Goal: Information Seeking & Learning: Learn about a topic

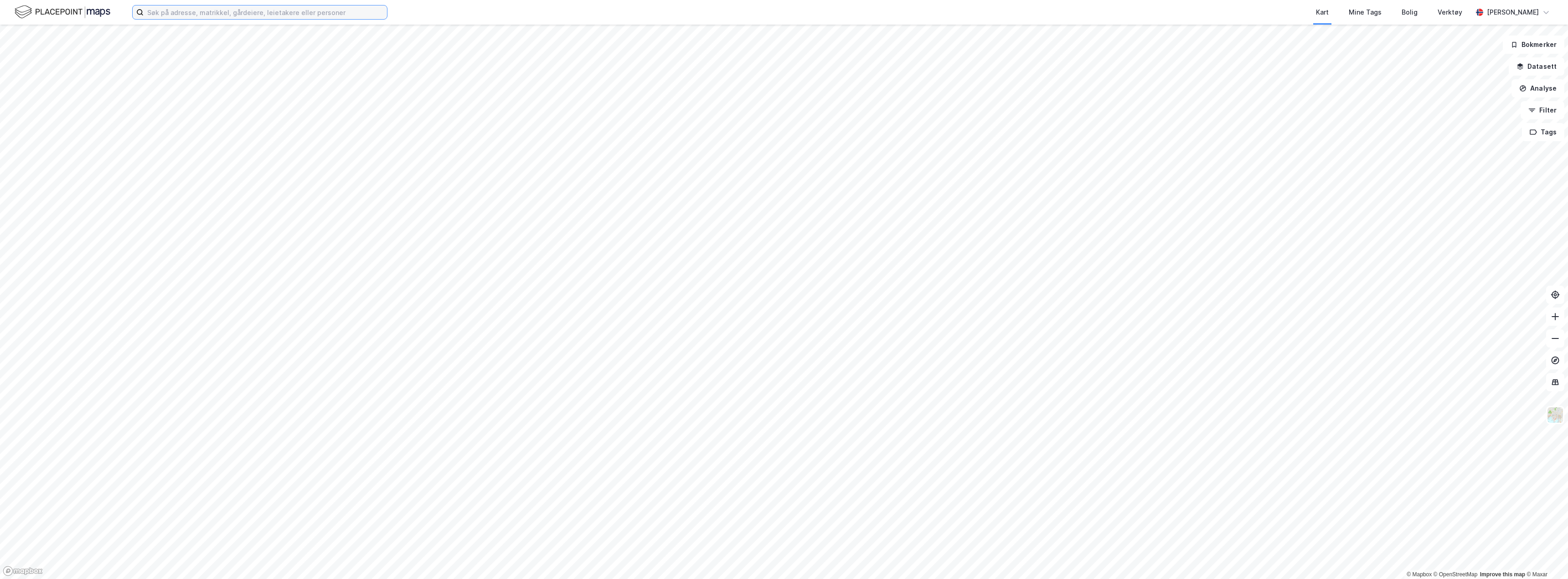
click at [271, 9] on input at bounding box center [265, 12] width 243 height 13
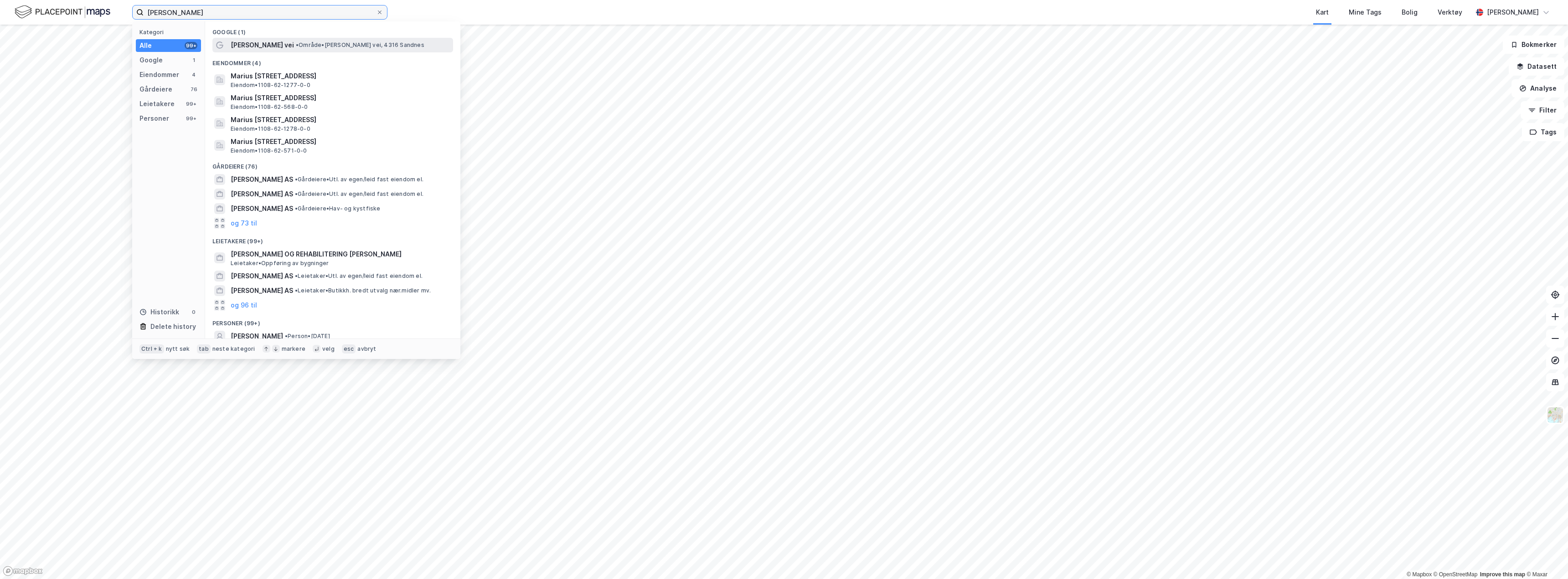
type input "[PERSON_NAME]"
click at [313, 47] on span "• Område • [PERSON_NAME] vei, 4316 Sandnes" at bounding box center [360, 45] width 128 height 7
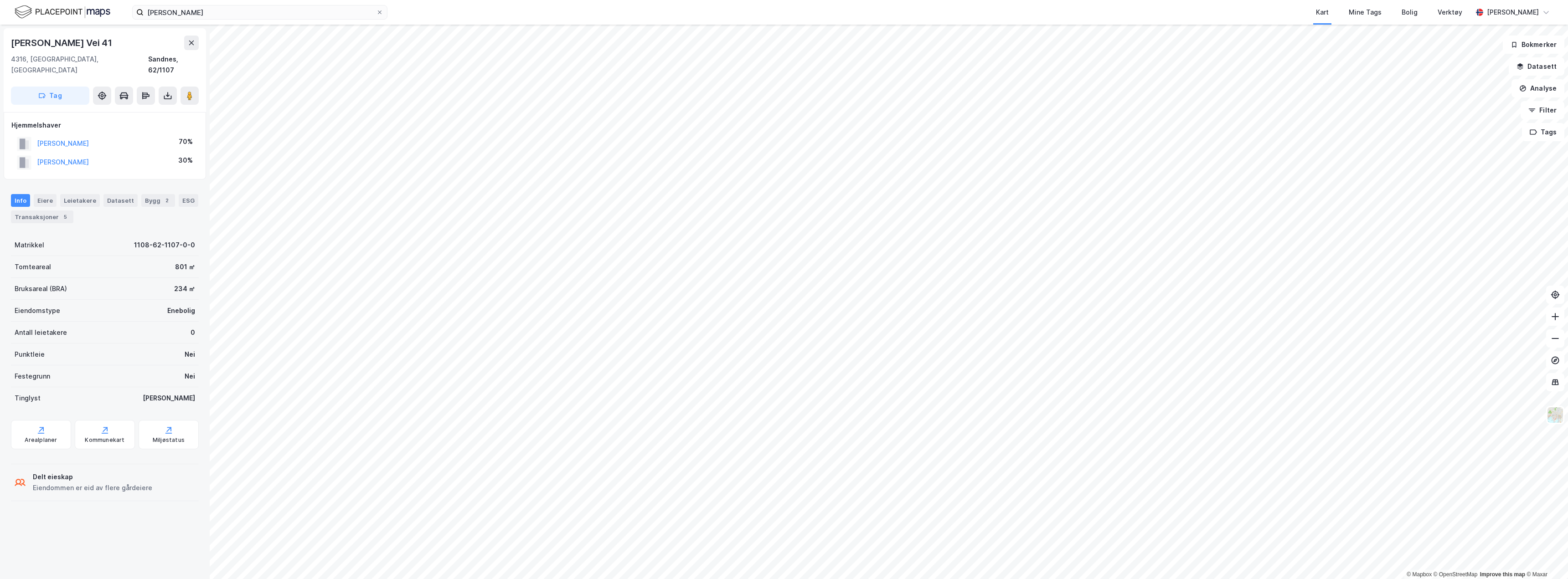
click at [787, 578] on html "[PERSON_NAME] Kart Mine Tags Bolig Verktøy [PERSON_NAME] © Mapbox © OpenStreetM…" at bounding box center [784, 290] width 1568 height 579
click at [49, 210] on div "Transaksjoner 5" at bounding box center [42, 217] width 63 height 13
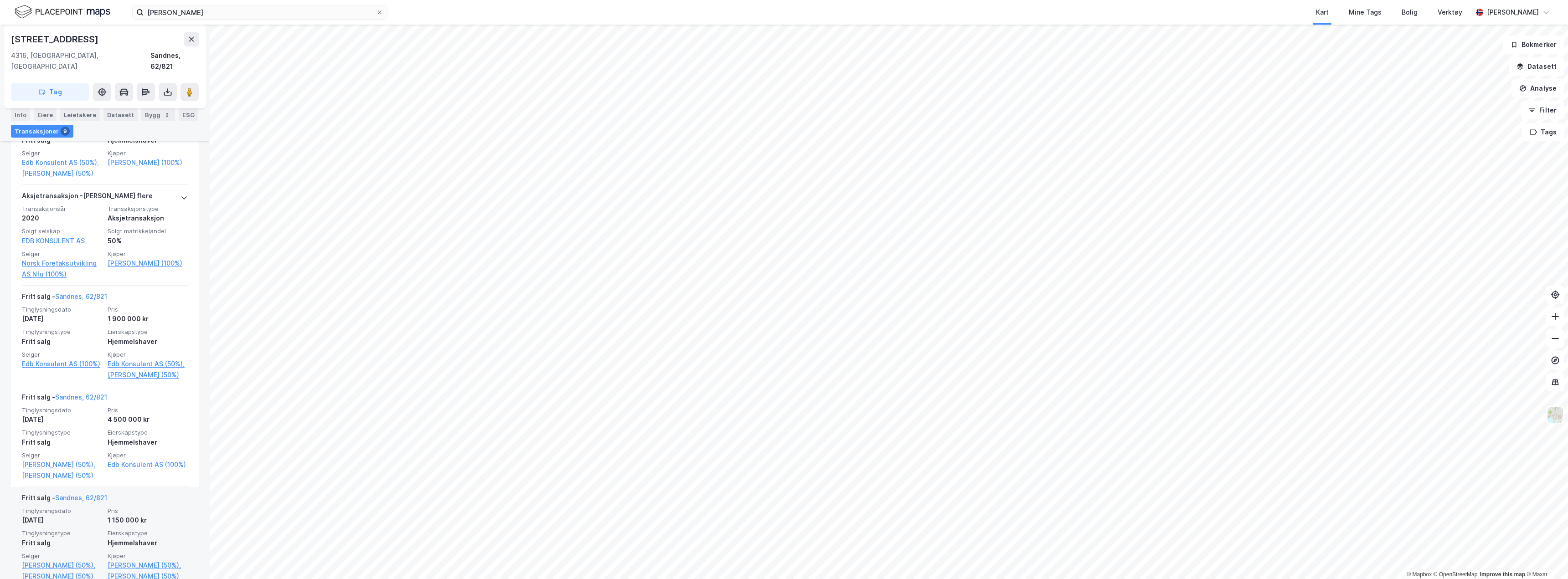
scroll to position [456, 0]
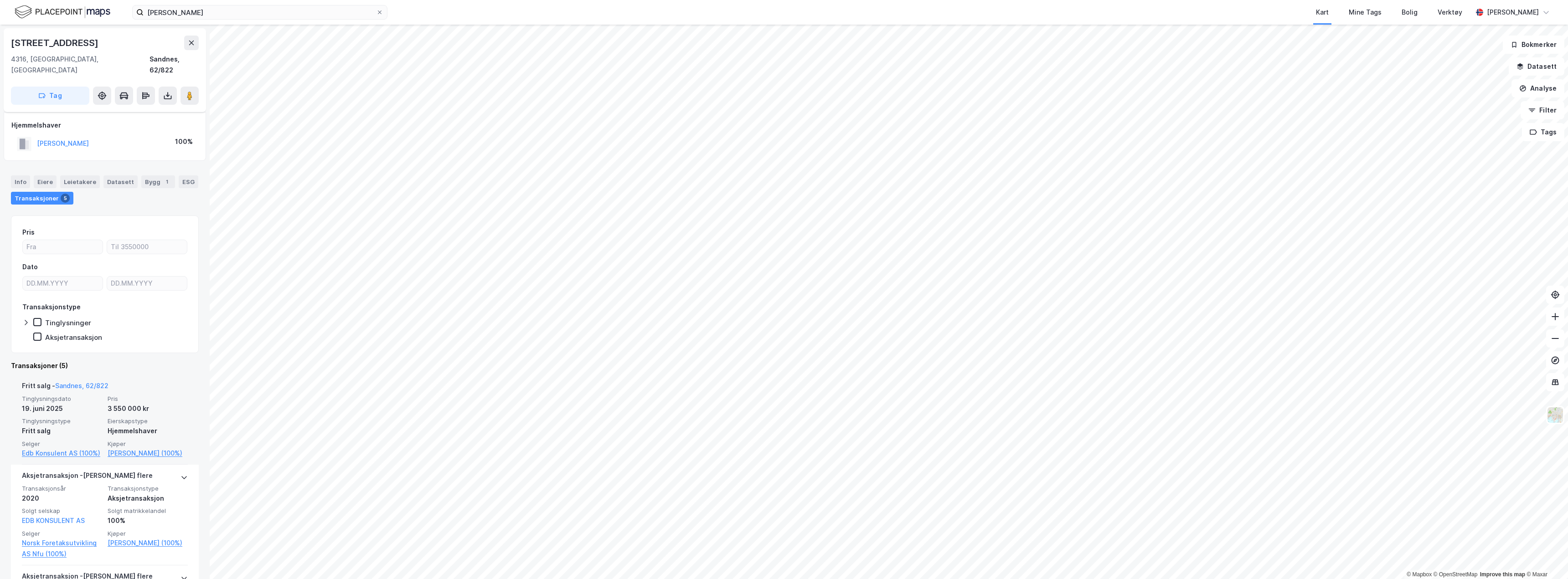
scroll to position [46, 0]
